Goal: Task Accomplishment & Management: Manage account settings

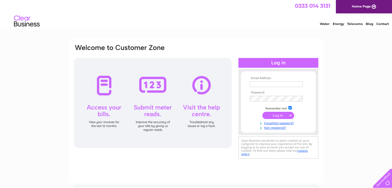
type input "mike.donnelly@intelihome.co.uk"
click at [281, 115] on input "submit" at bounding box center [278, 115] width 32 height 7
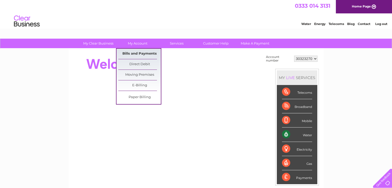
click at [138, 52] on link "Bills and Payments" at bounding box center [139, 54] width 43 height 10
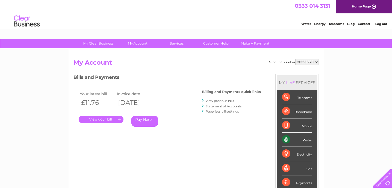
click at [228, 99] on link "View previous bills" at bounding box center [220, 101] width 28 height 4
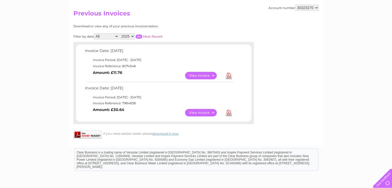
scroll to position [77, 0]
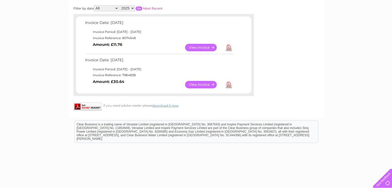
click at [208, 85] on link "View" at bounding box center [204, 84] width 38 height 7
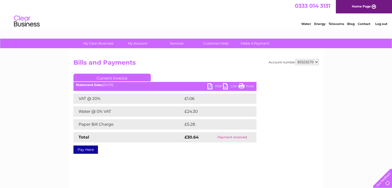
click at [243, 85] on link "Print" at bounding box center [245, 86] width 15 height 7
click at [210, 87] on link "PDF" at bounding box center [215, 86] width 15 height 7
click at [104, 78] on link "Current Invoice" at bounding box center [111, 78] width 77 height 8
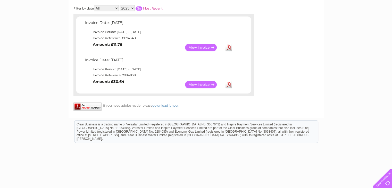
click at [198, 45] on link "View" at bounding box center [204, 47] width 38 height 7
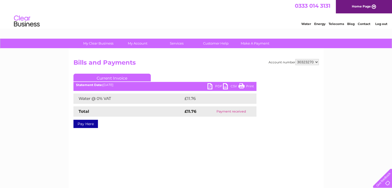
click at [211, 89] on link "PDF" at bounding box center [215, 86] width 15 height 7
click at [384, 22] on link "Log out" at bounding box center [381, 24] width 12 height 4
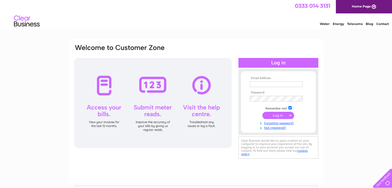
type input "[PERSON_NAME][EMAIL_ADDRESS][PERSON_NAME][DOMAIN_NAME]"
drag, startPoint x: 206, startPoint y: 48, endPoint x: 262, endPoint y: 25, distance: 61.2
click at [262, 25] on div "Water Energy Telecoms Blog Contact" at bounding box center [196, 21] width 392 height 17
